Goal: Transaction & Acquisition: Purchase product/service

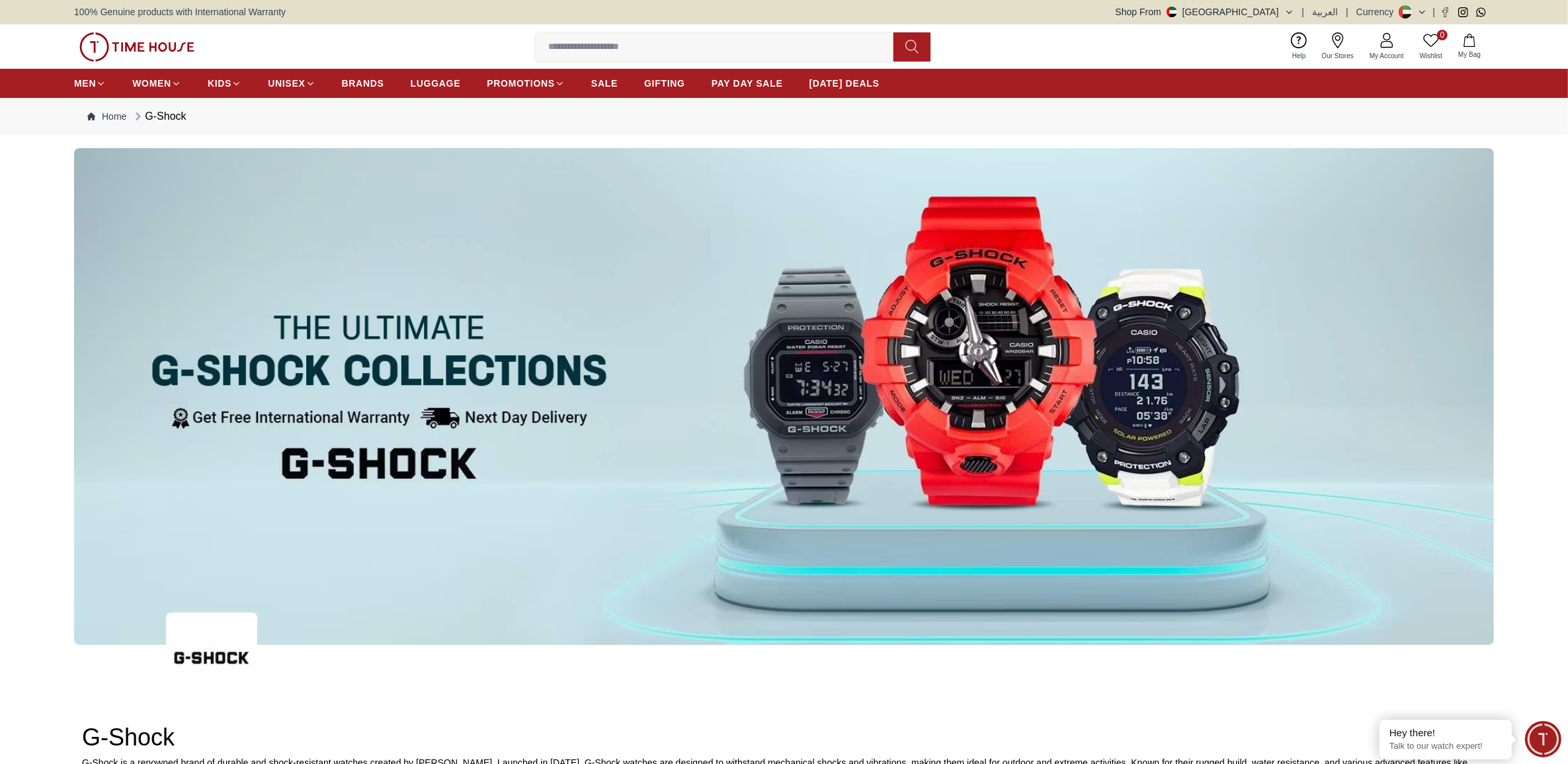
click at [379, 383] on img at bounding box center [784, 397] width 1420 height 497
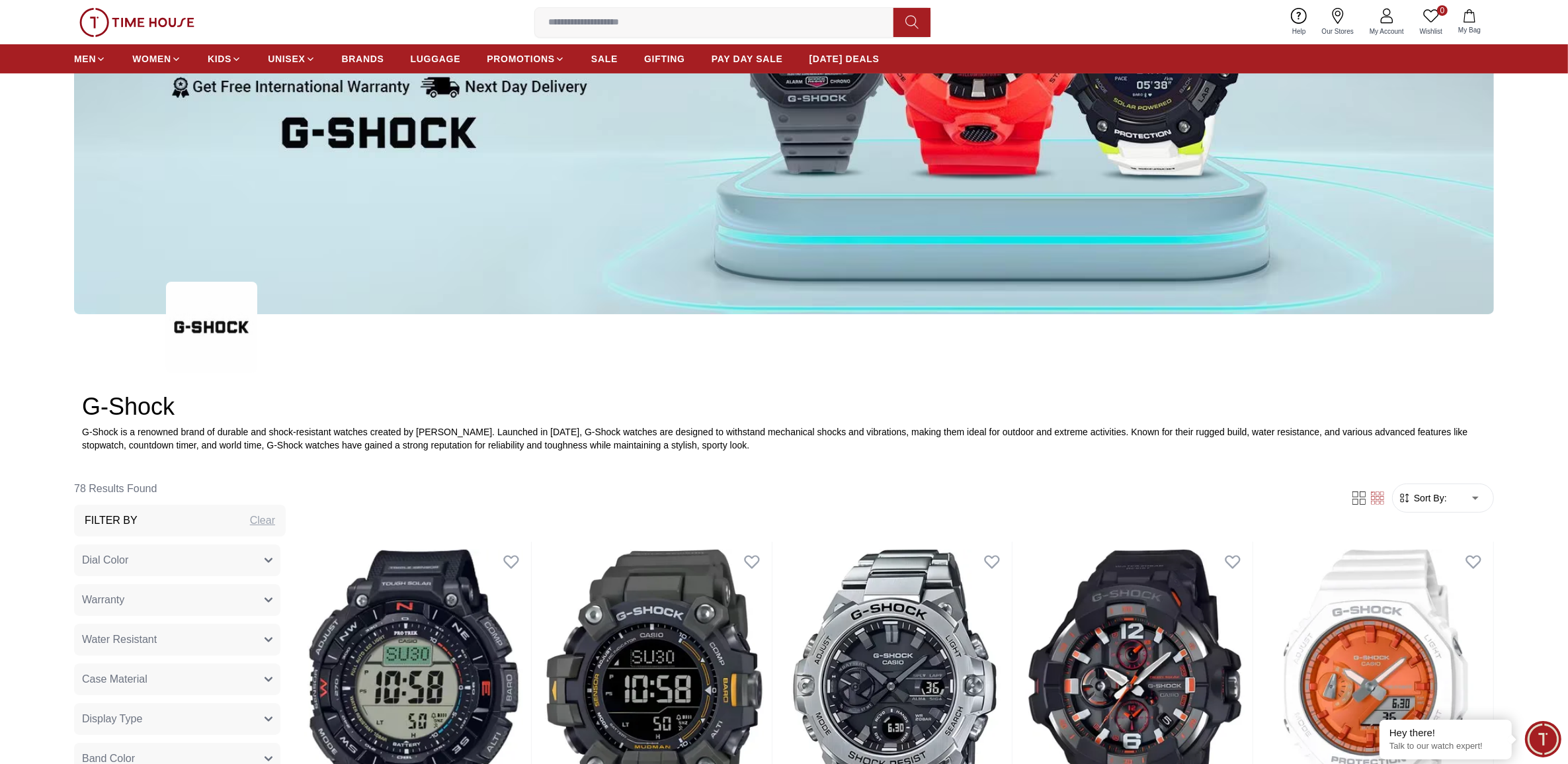
scroll to position [579, 0]
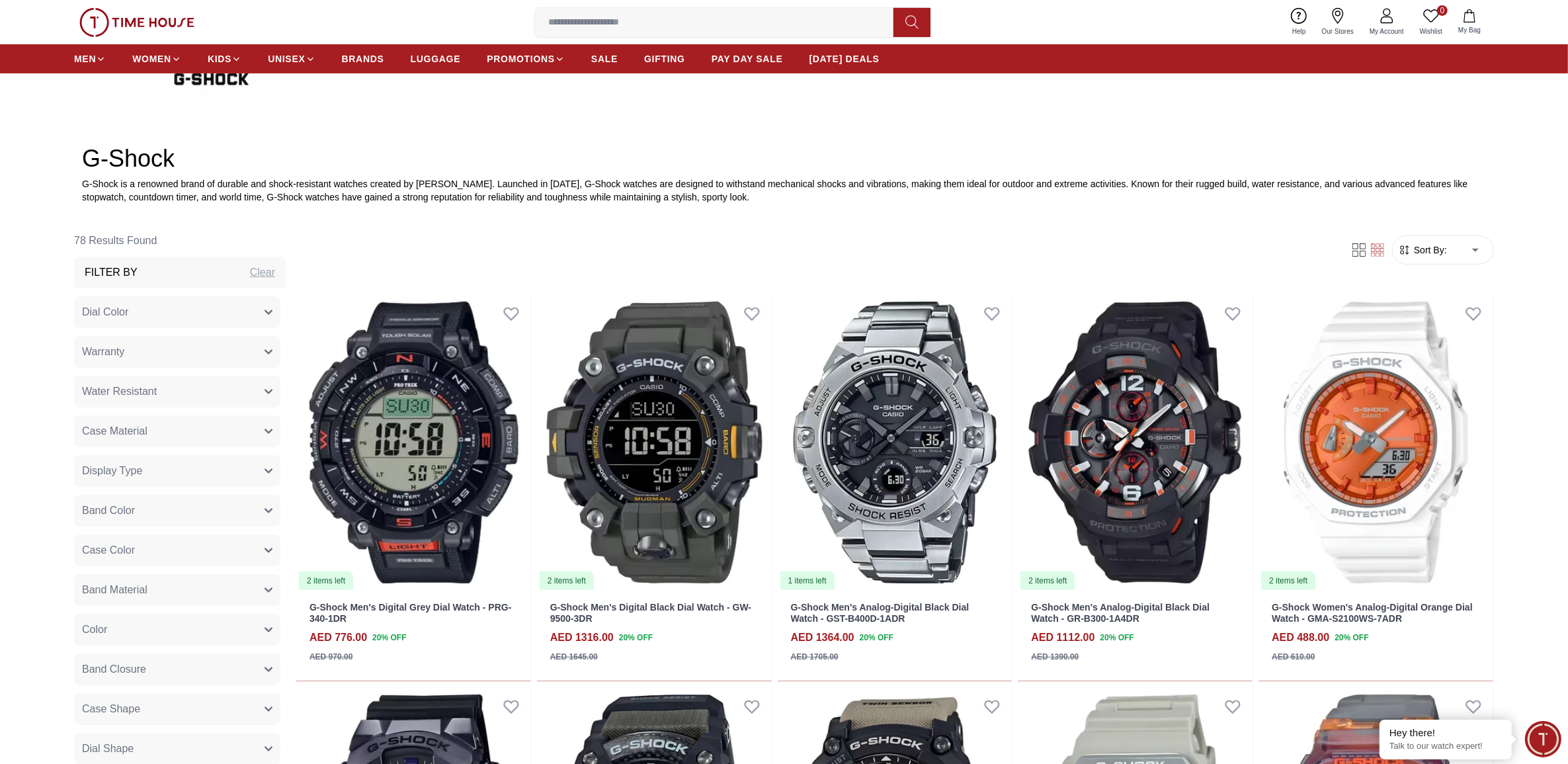
click at [1423, 250] on span "Sort By:" at bounding box center [1430, 250] width 36 height 13
click at [1437, 249] on span "Sort By:" at bounding box center [1430, 250] width 36 height 13
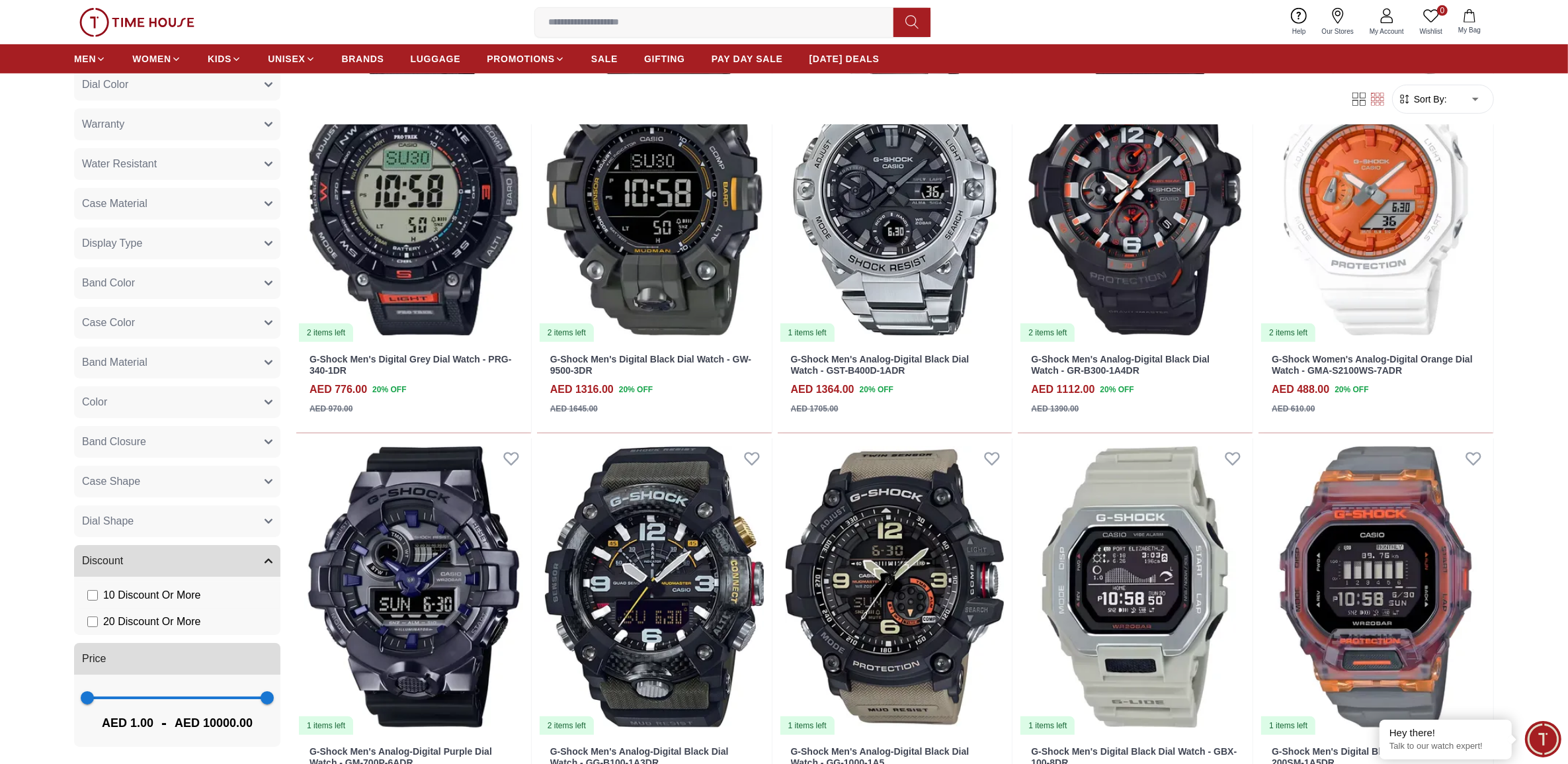
scroll to position [1075, 0]
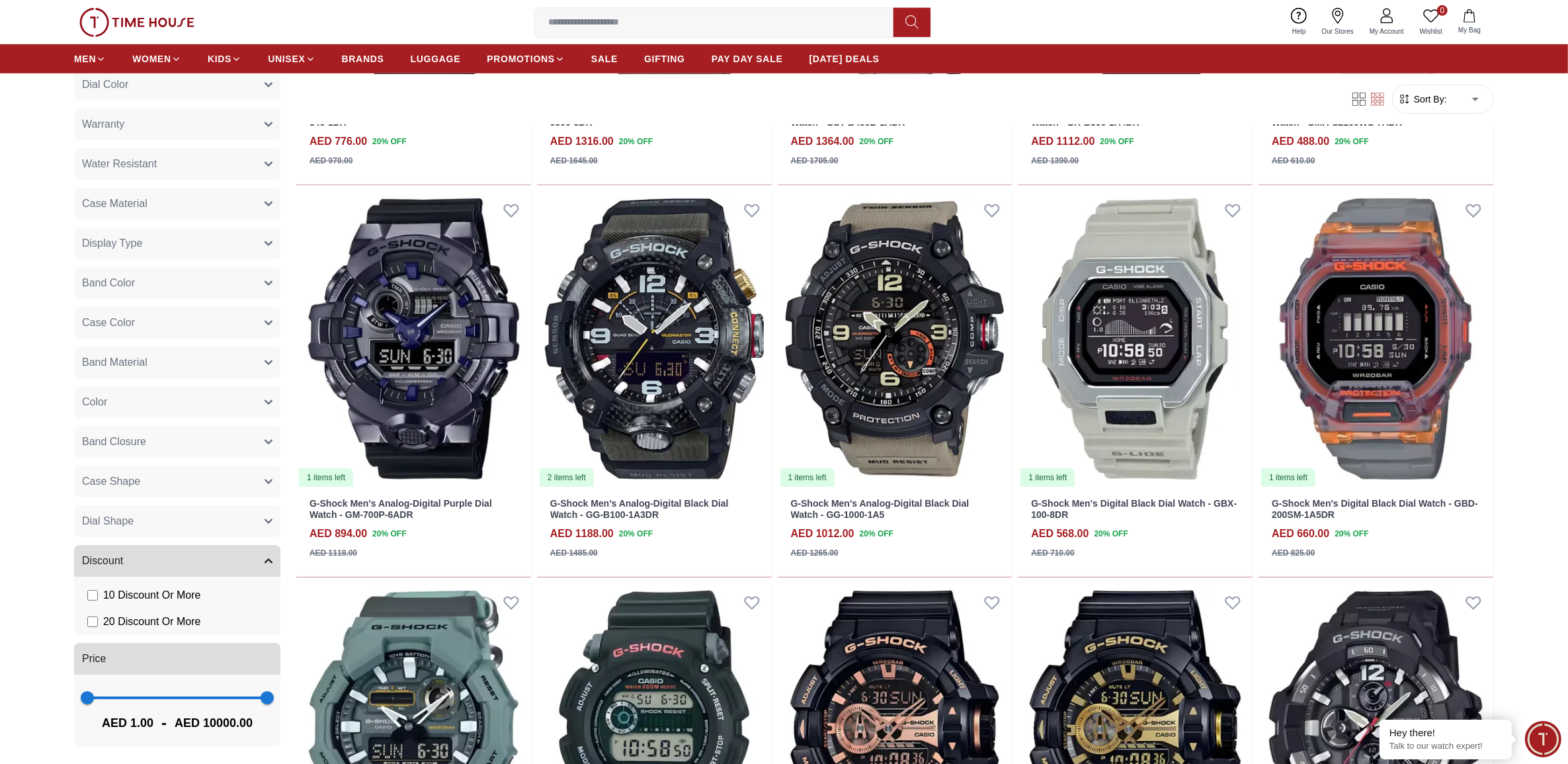
click at [172, 362] on button "Band Material" at bounding box center [177, 362] width 207 height 32
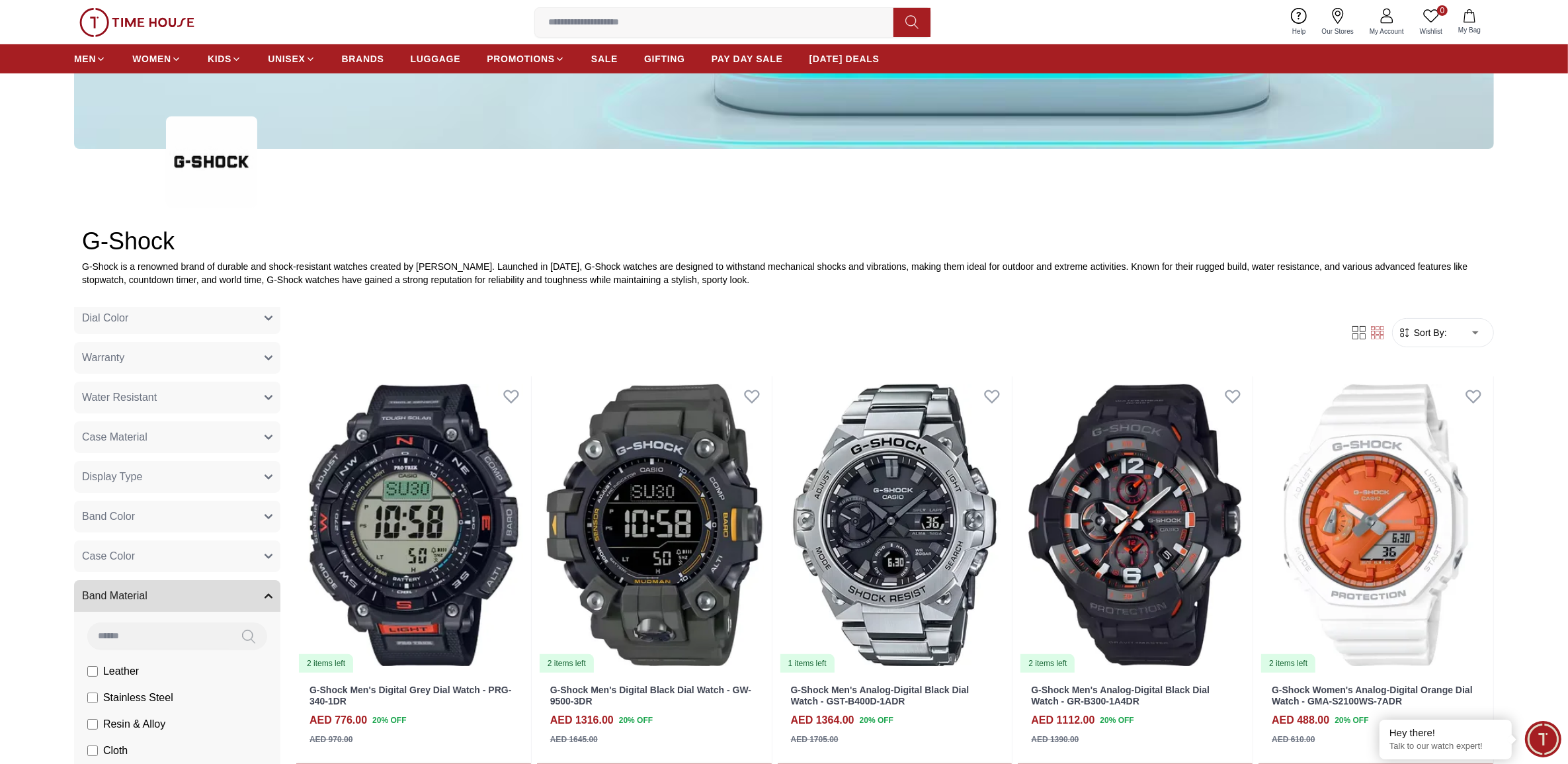
scroll to position [331, 0]
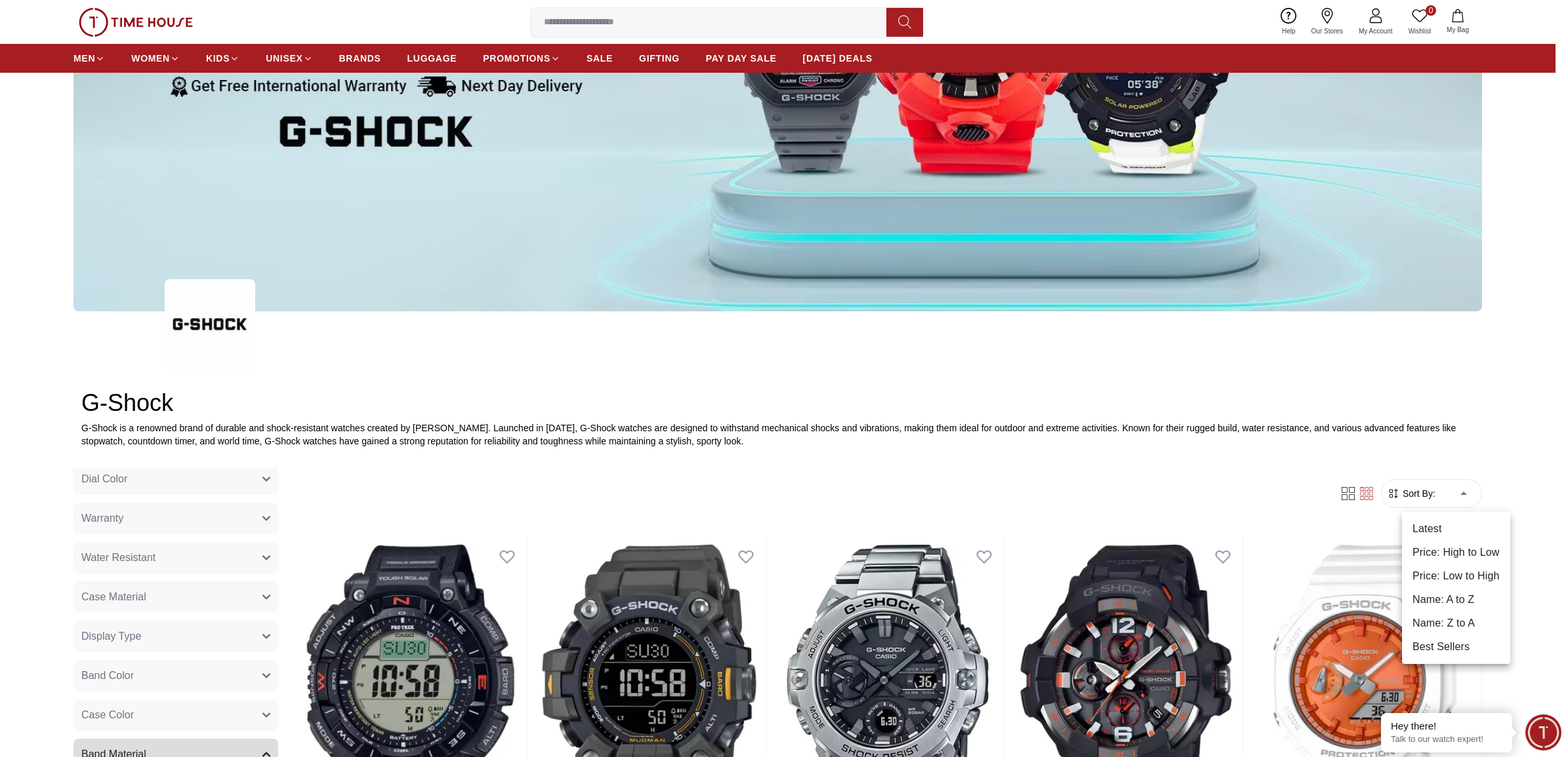
click at [1465, 569] on li "Price: Low to High" at bounding box center [1456, 576] width 108 height 23
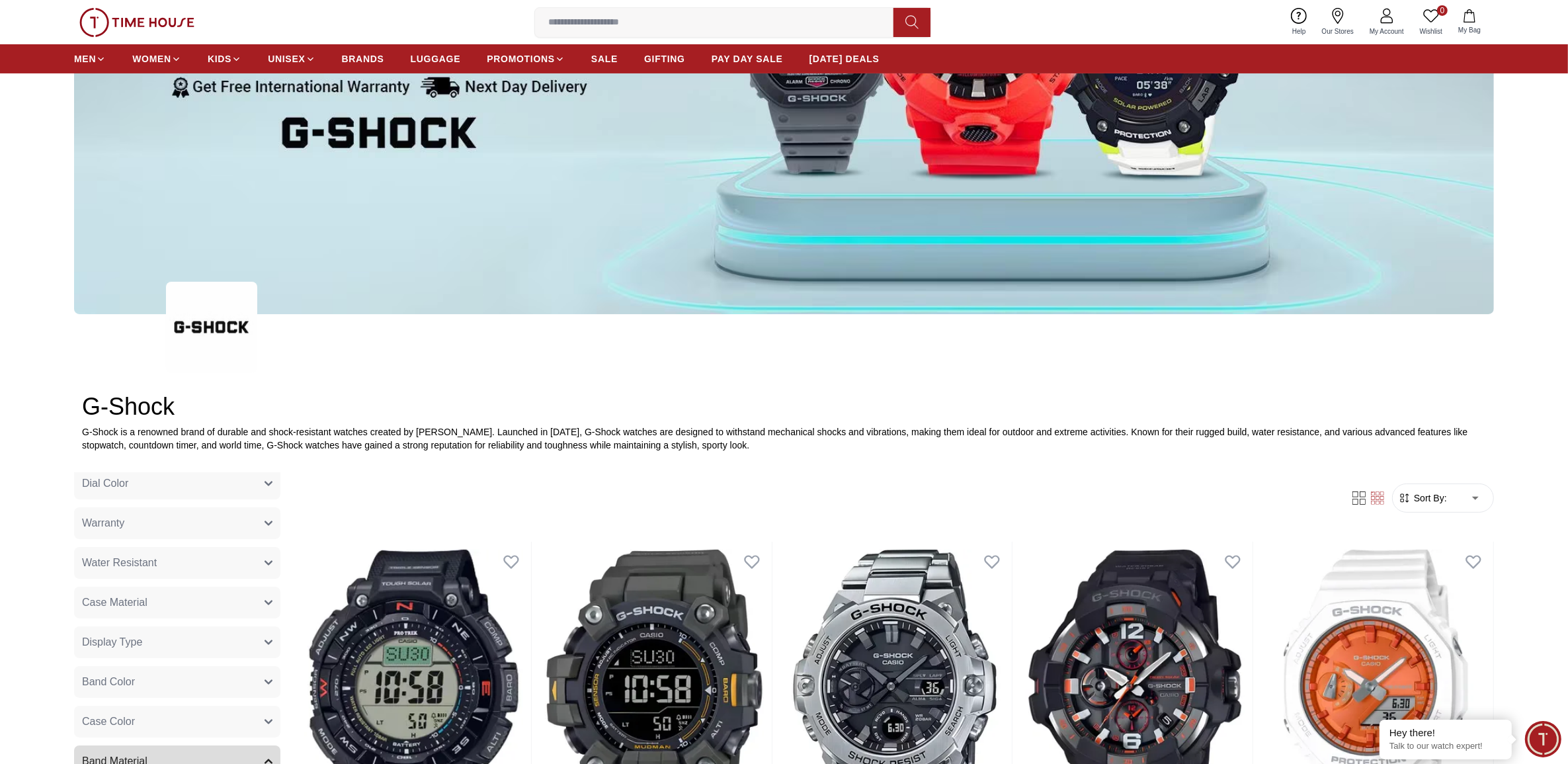
type input "*"
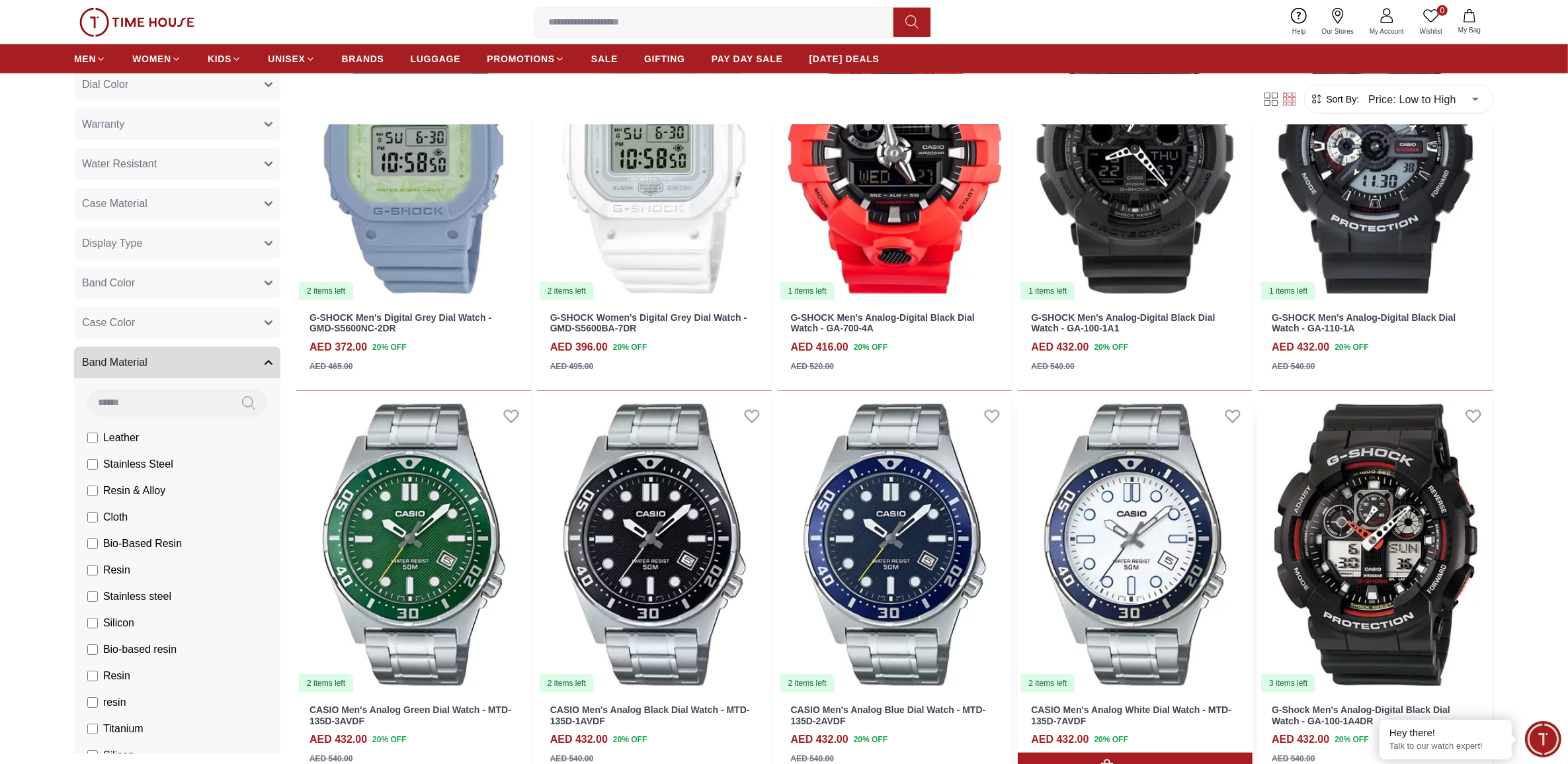
scroll to position [1820, 0]
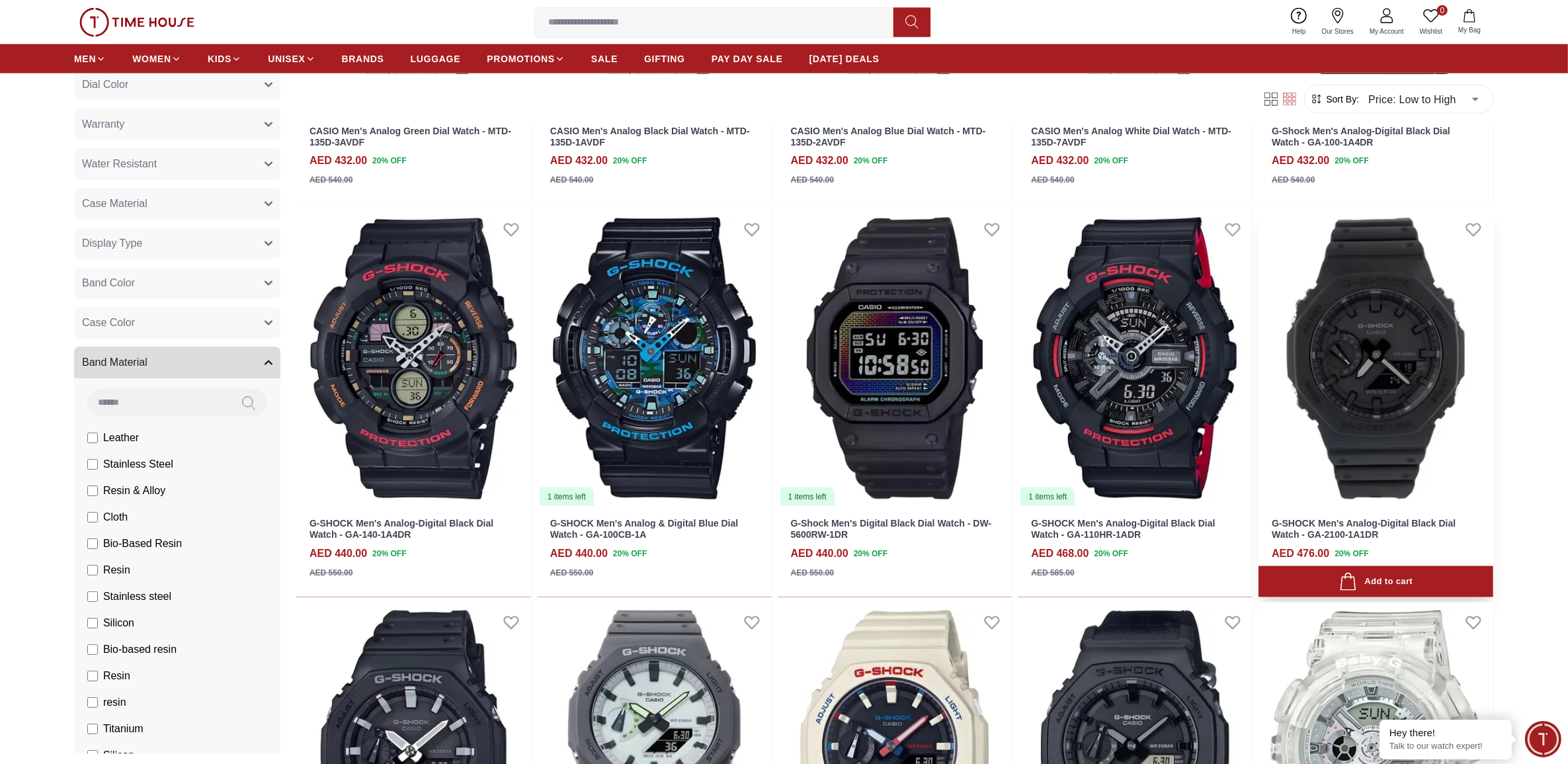
scroll to position [2482, 0]
